Goal: Task Accomplishment & Management: Use online tool/utility

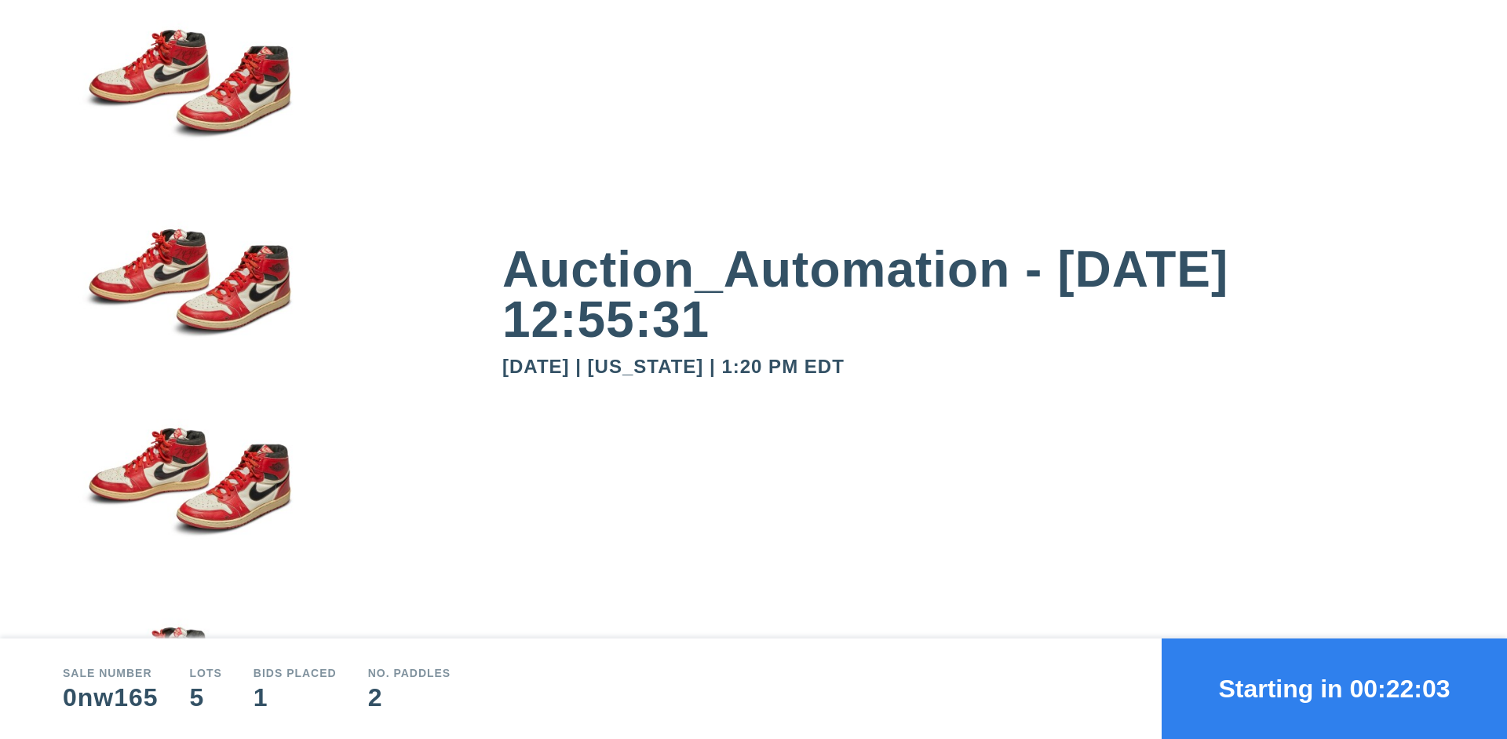
click at [1334, 688] on button "Starting in 00:22:03" at bounding box center [1334, 688] width 345 height 100
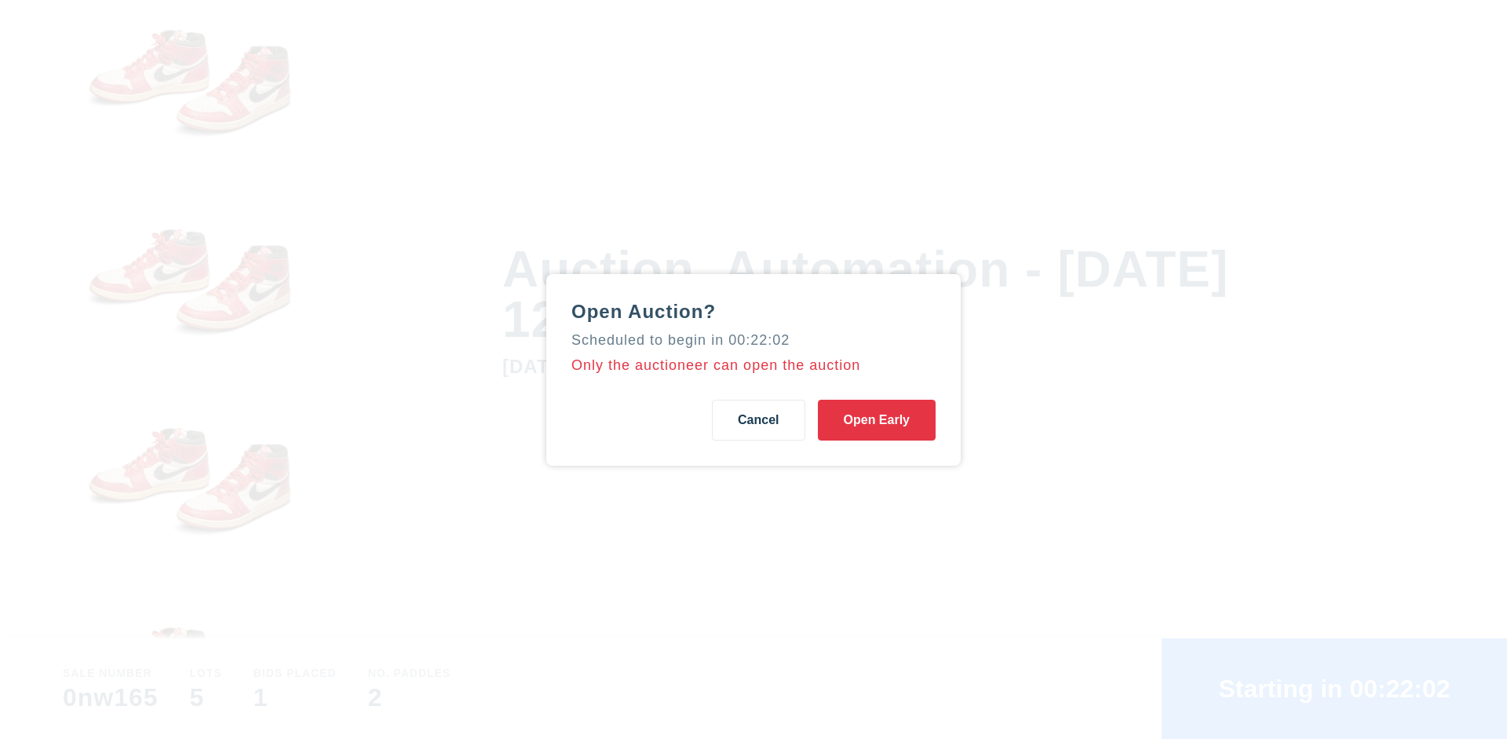
click at [877, 419] on button "Open Early" at bounding box center [877, 420] width 118 height 41
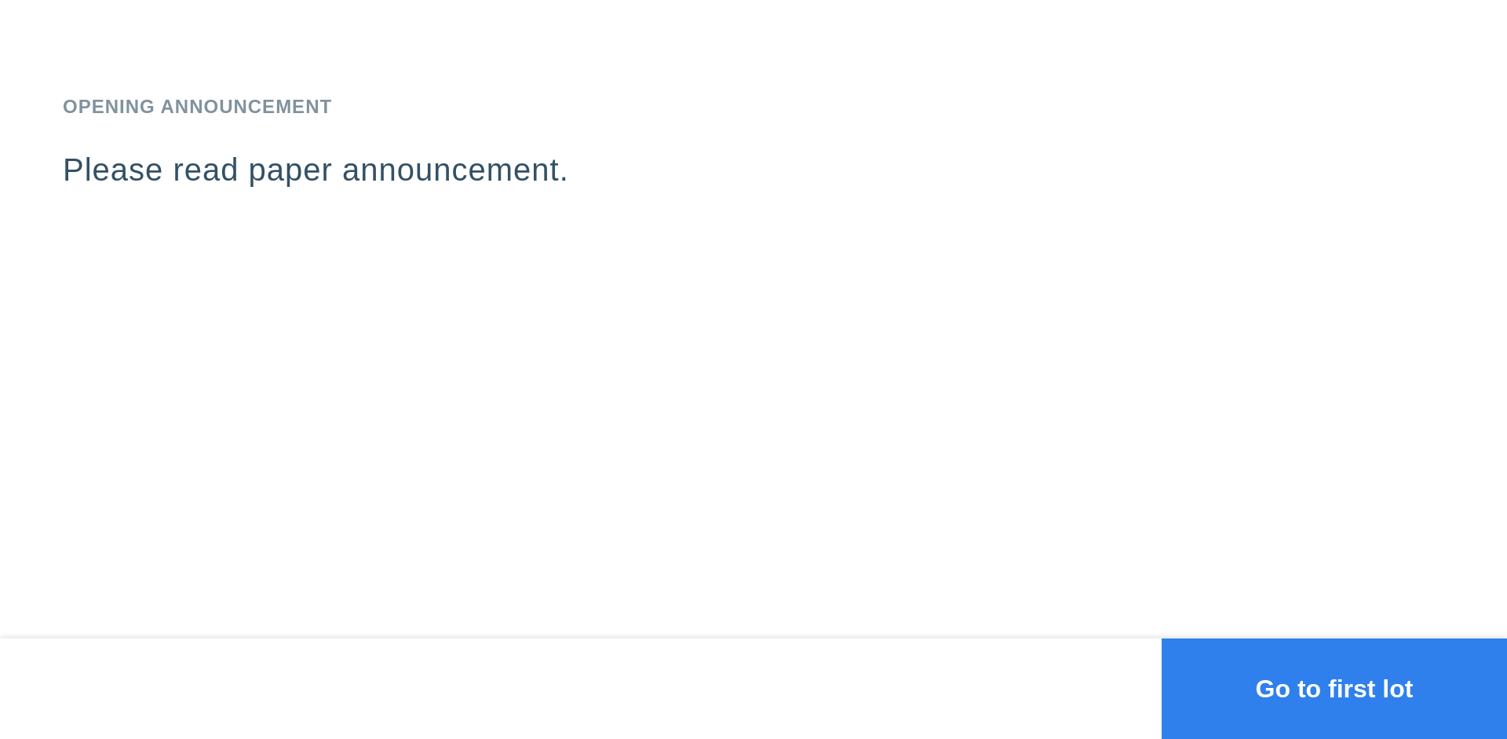
click at [1334, 688] on button "Go to first lot" at bounding box center [1334, 688] width 345 height 100
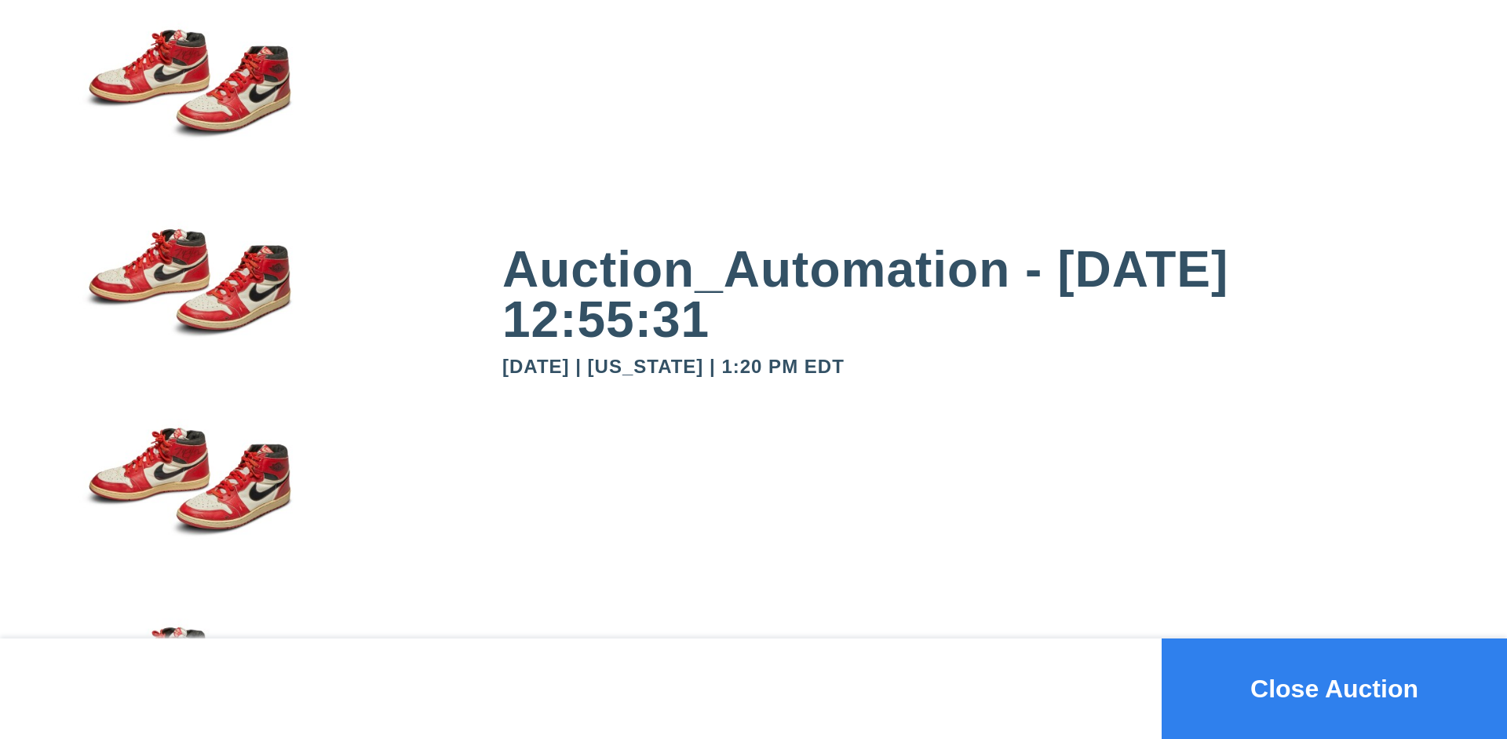
click at [1334, 688] on button "Close Auction" at bounding box center [1334, 688] width 345 height 100
